Goal: Information Seeking & Learning: Learn about a topic

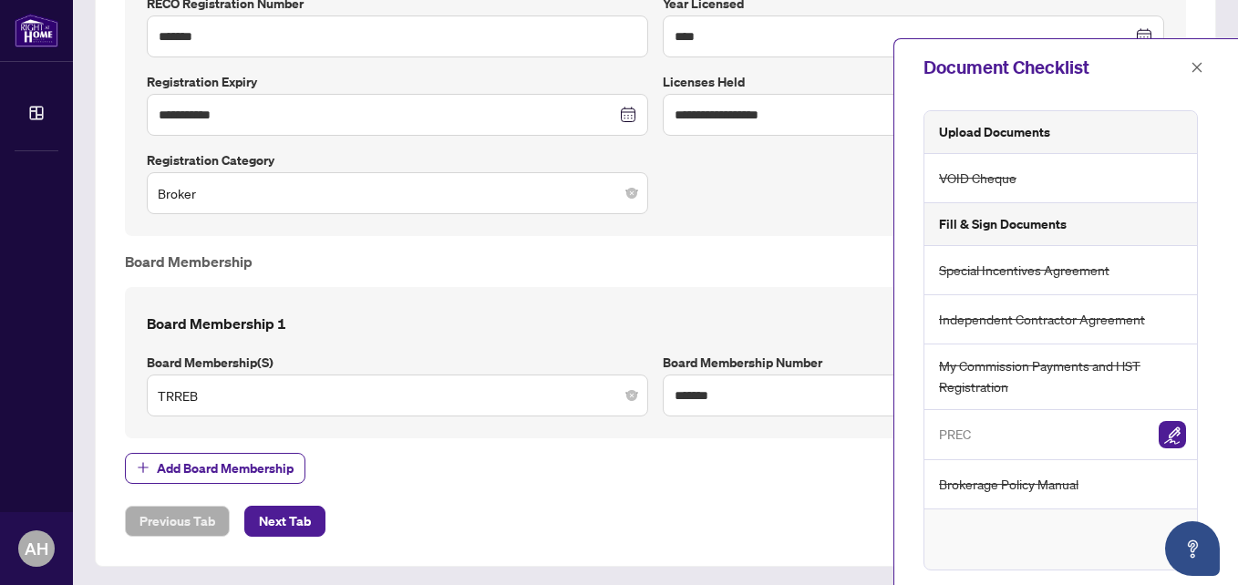
scroll to position [1011, 0]
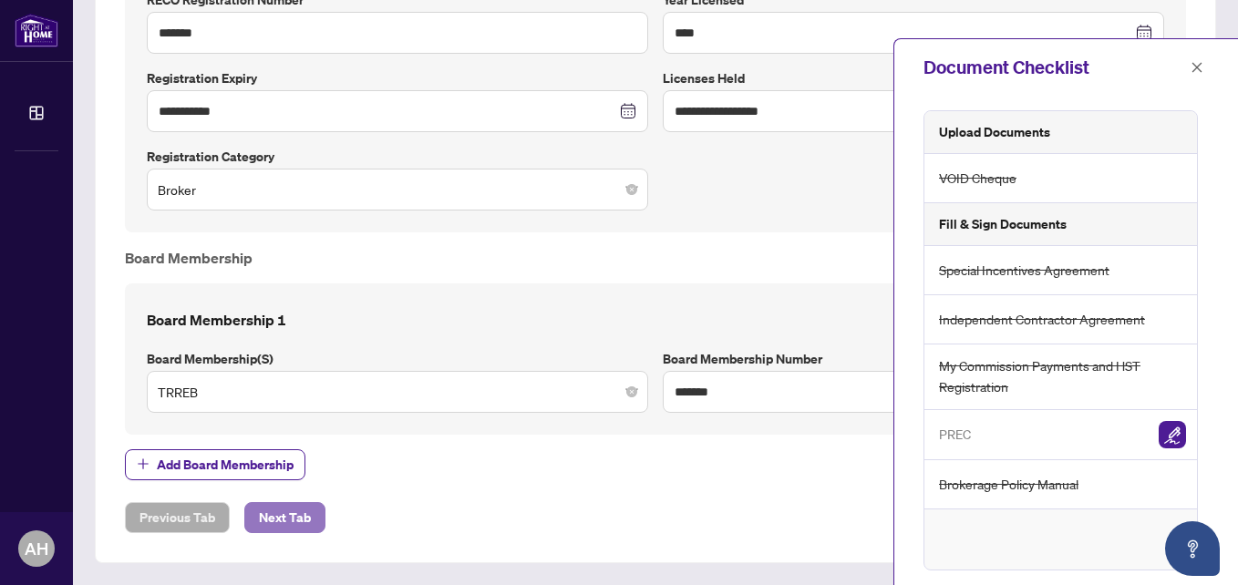
click at [292, 520] on span "Next Tab" at bounding box center [285, 517] width 52 height 29
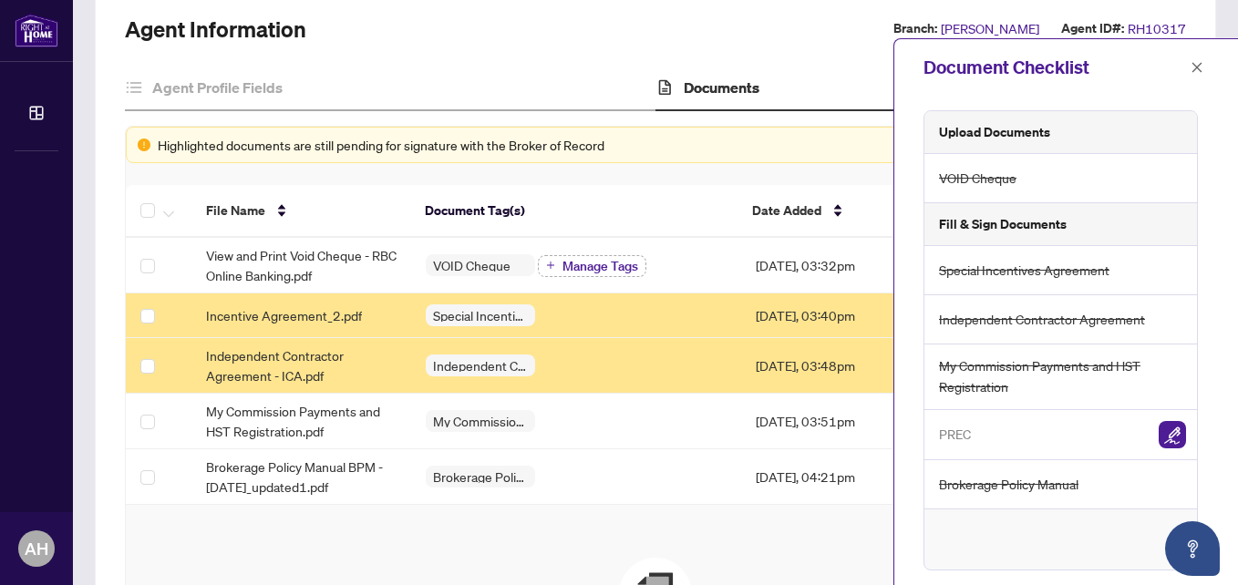
scroll to position [104, 0]
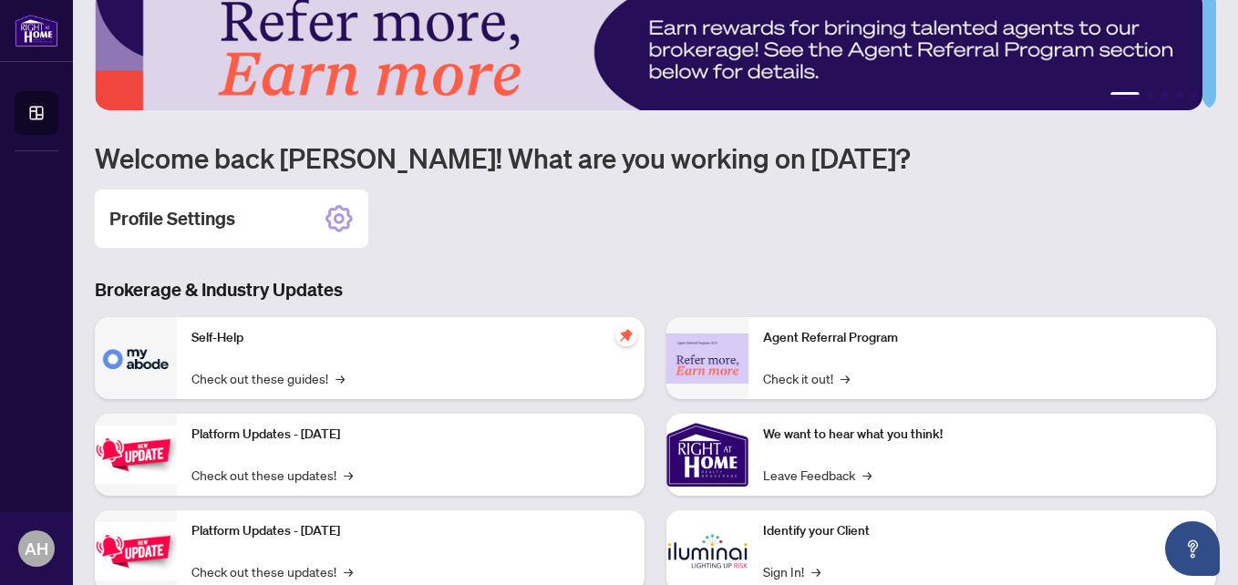
scroll to position [182, 0]
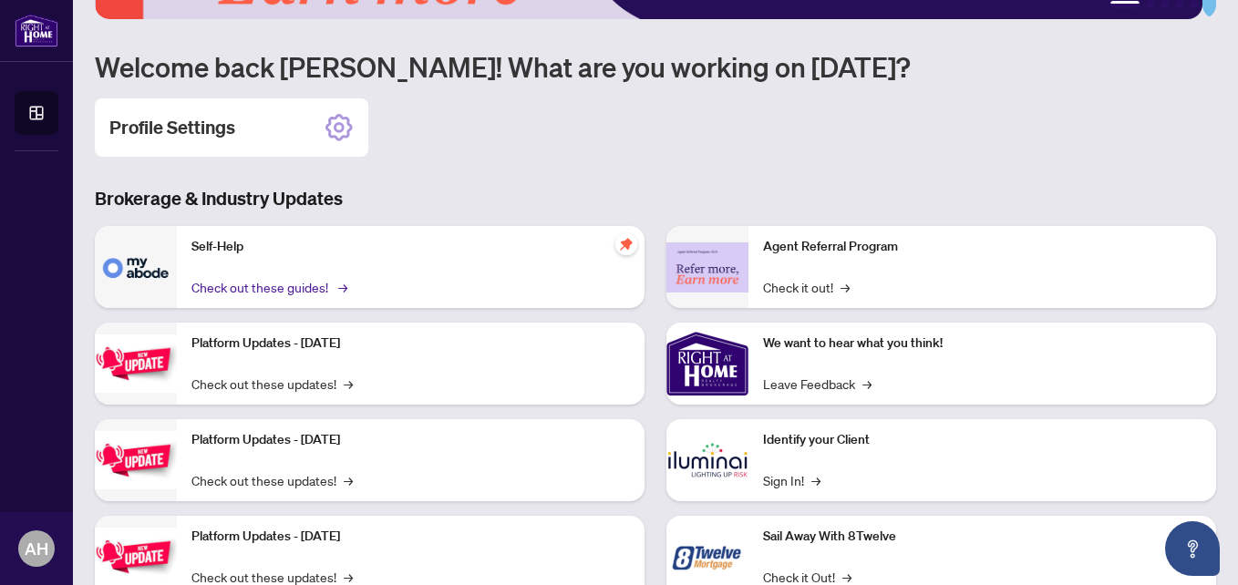
click at [324, 286] on link "Check out these guides! →" at bounding box center [267, 287] width 153 height 20
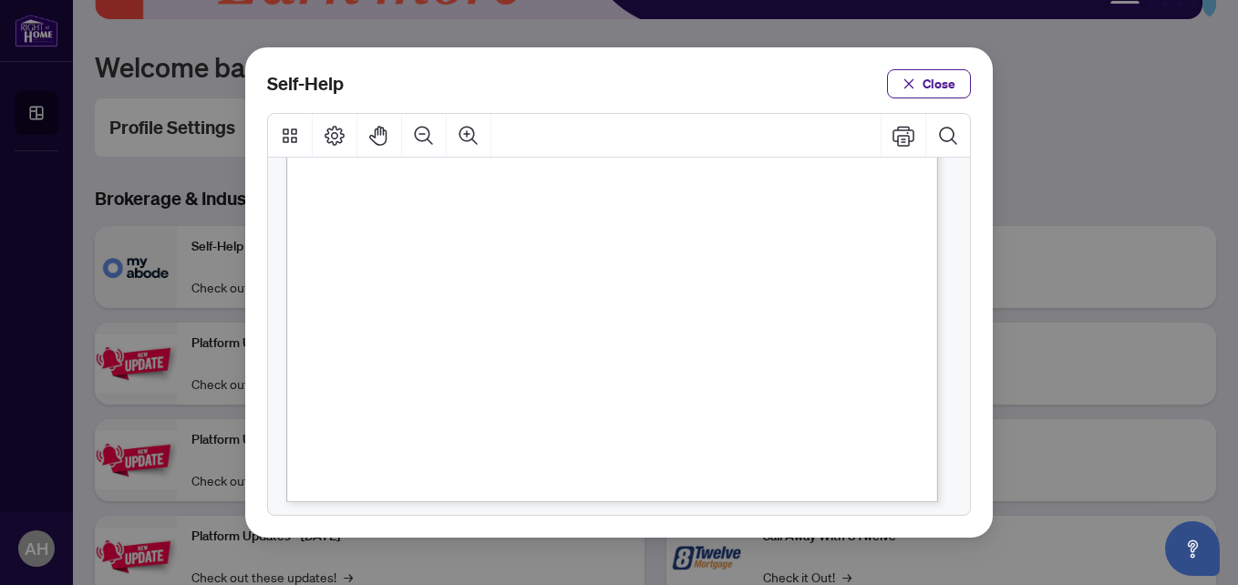
scroll to position [547, 0]
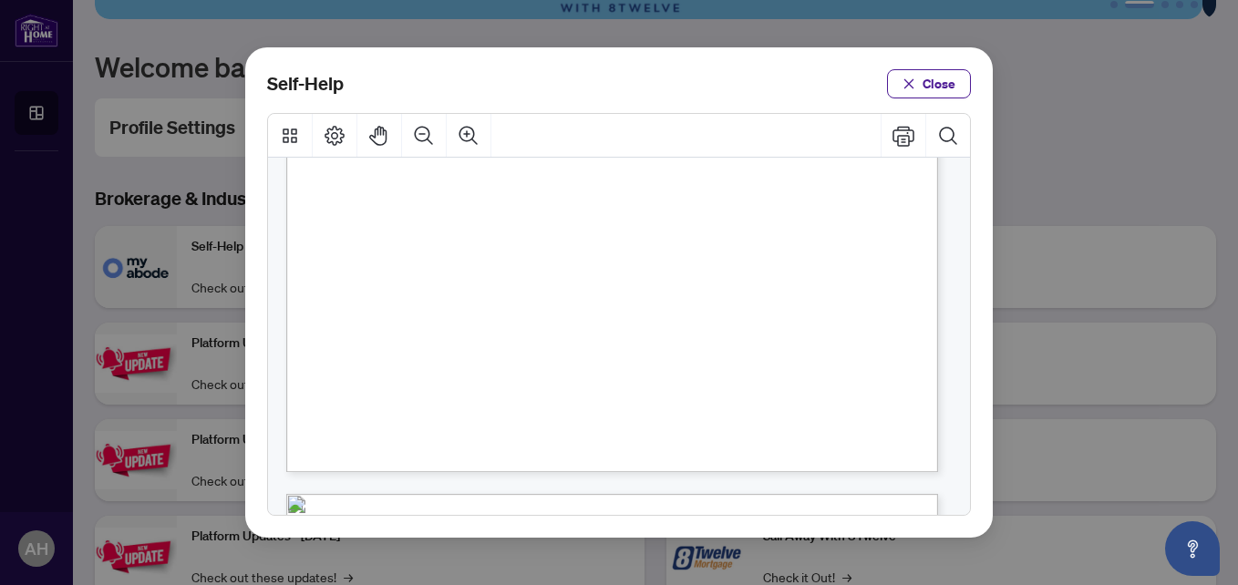
click at [647, 350] on span "PDF" at bounding box center [653, 352] width 25 height 18
click at [927, 74] on span "Close" at bounding box center [938, 83] width 33 height 29
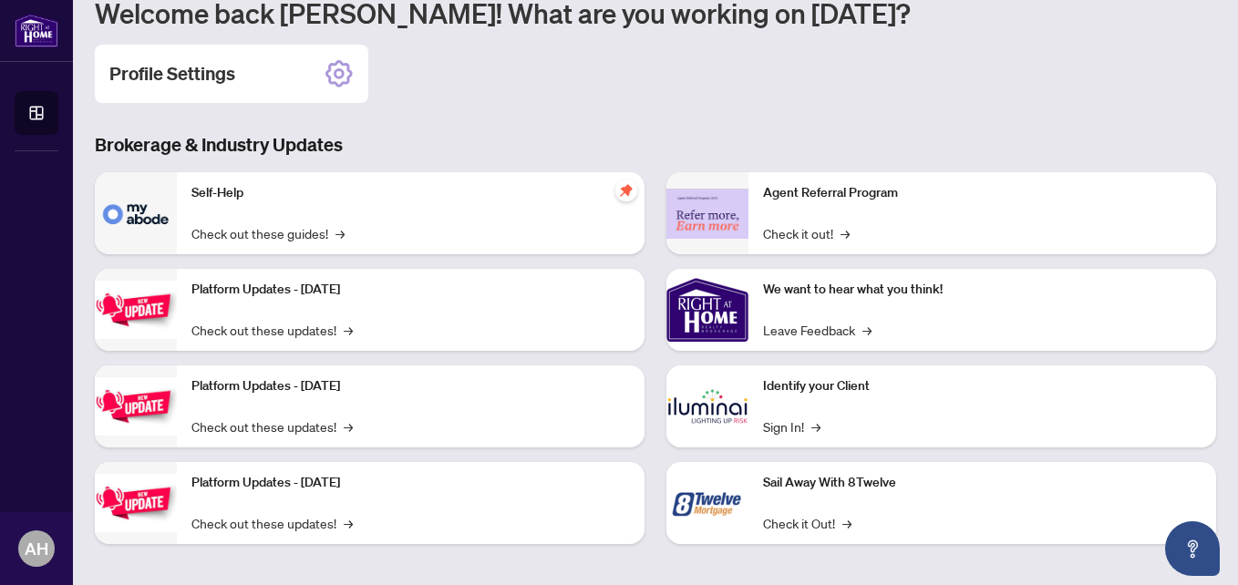
scroll to position [243, 0]
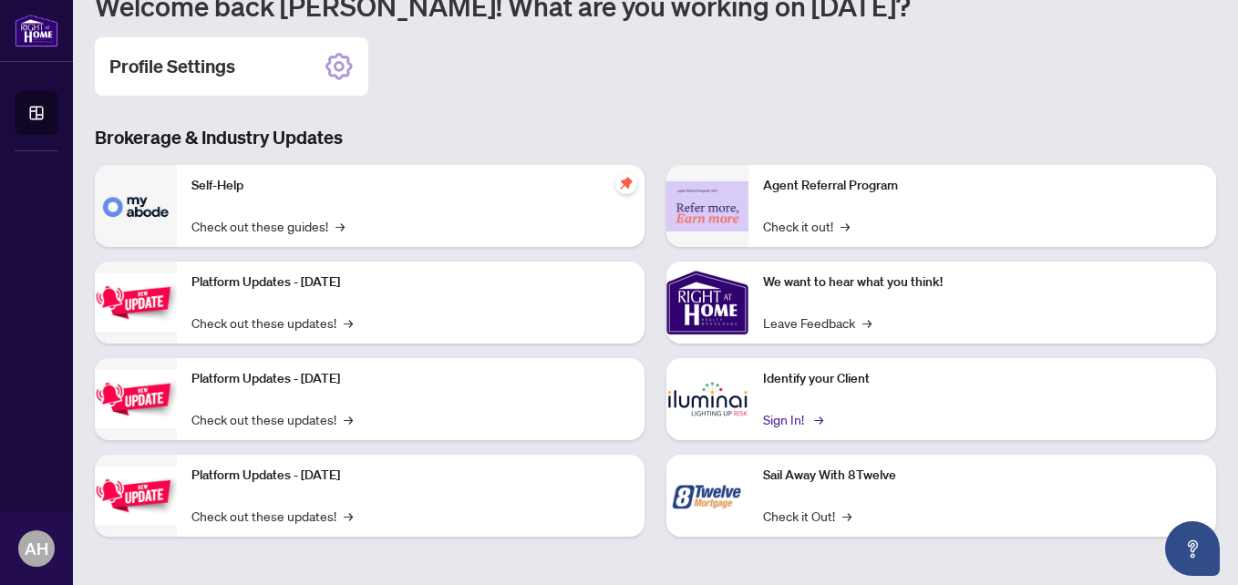
click at [788, 416] on link "Sign In! →" at bounding box center [791, 419] width 57 height 20
click at [344, 321] on link "Check out these updates! →" at bounding box center [271, 323] width 161 height 20
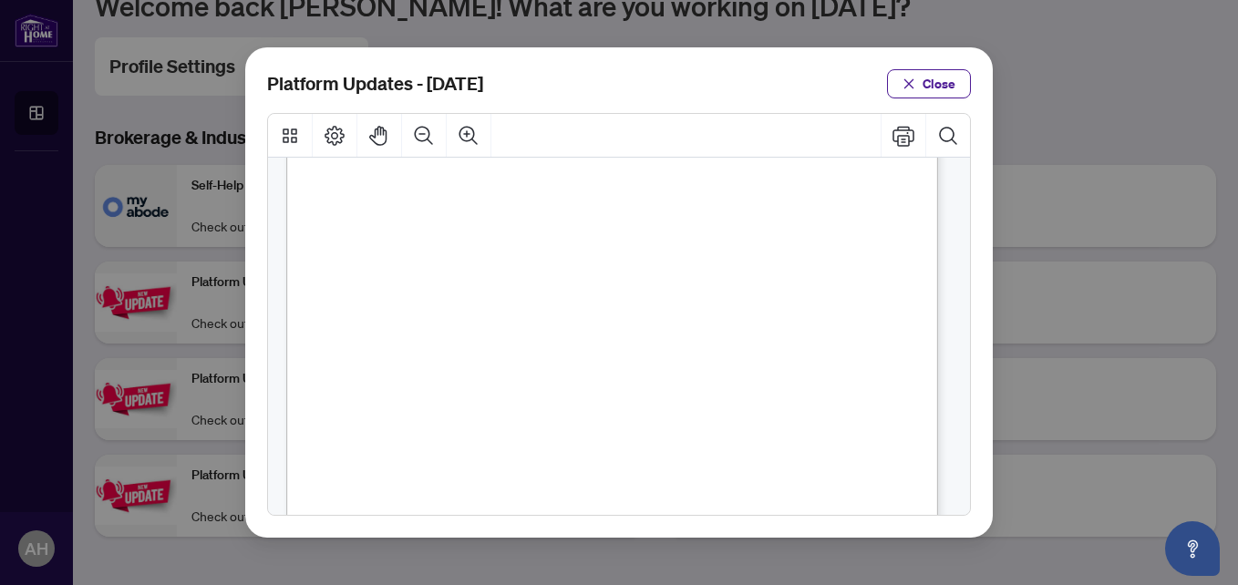
scroll to position [0, 0]
click at [933, 81] on span "Close" at bounding box center [938, 83] width 33 height 29
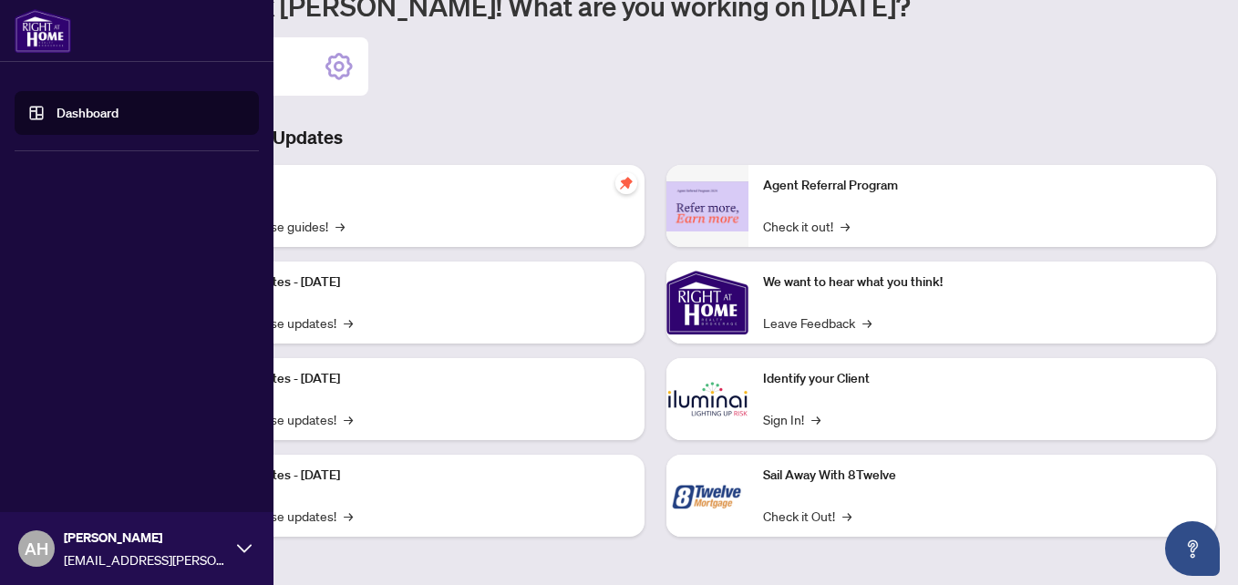
click at [57, 112] on link "Dashboard" at bounding box center [88, 113] width 62 height 16
click at [57, 111] on link "Dashboard" at bounding box center [88, 113] width 62 height 16
